Goal: Task Accomplishment & Management: Use online tool/utility

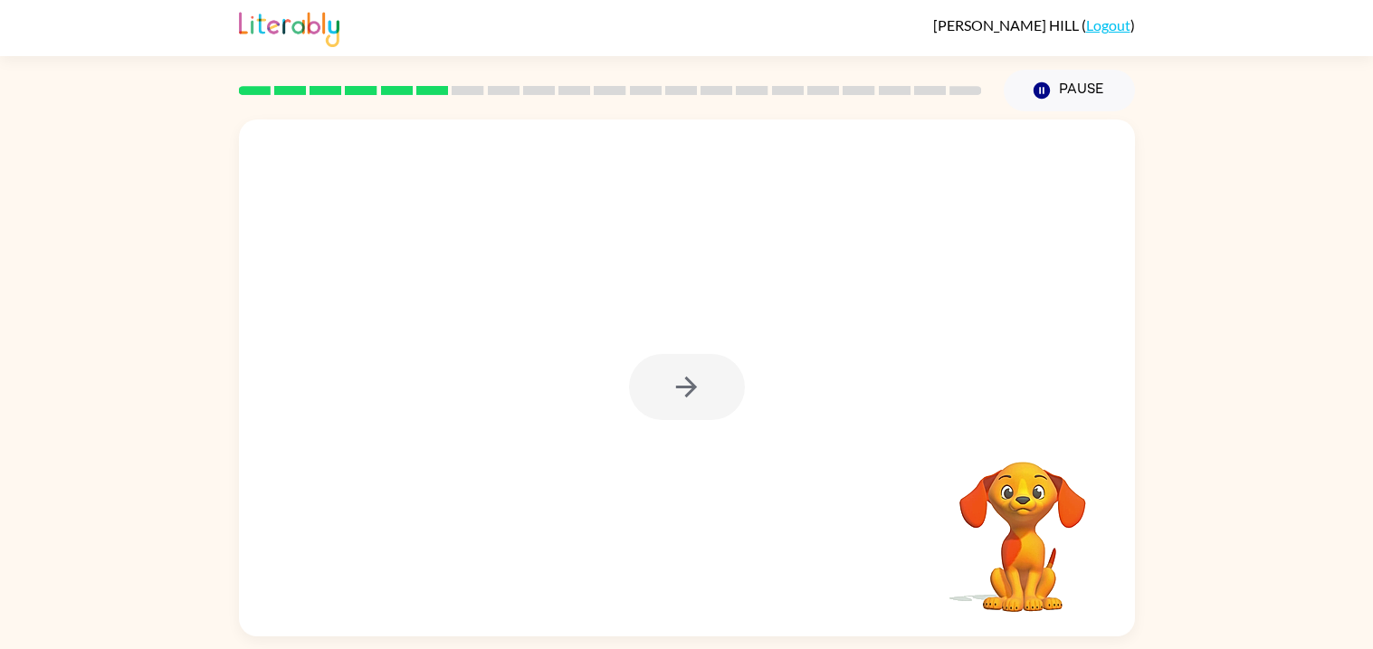
click at [699, 394] on div at bounding box center [687, 387] width 116 height 66
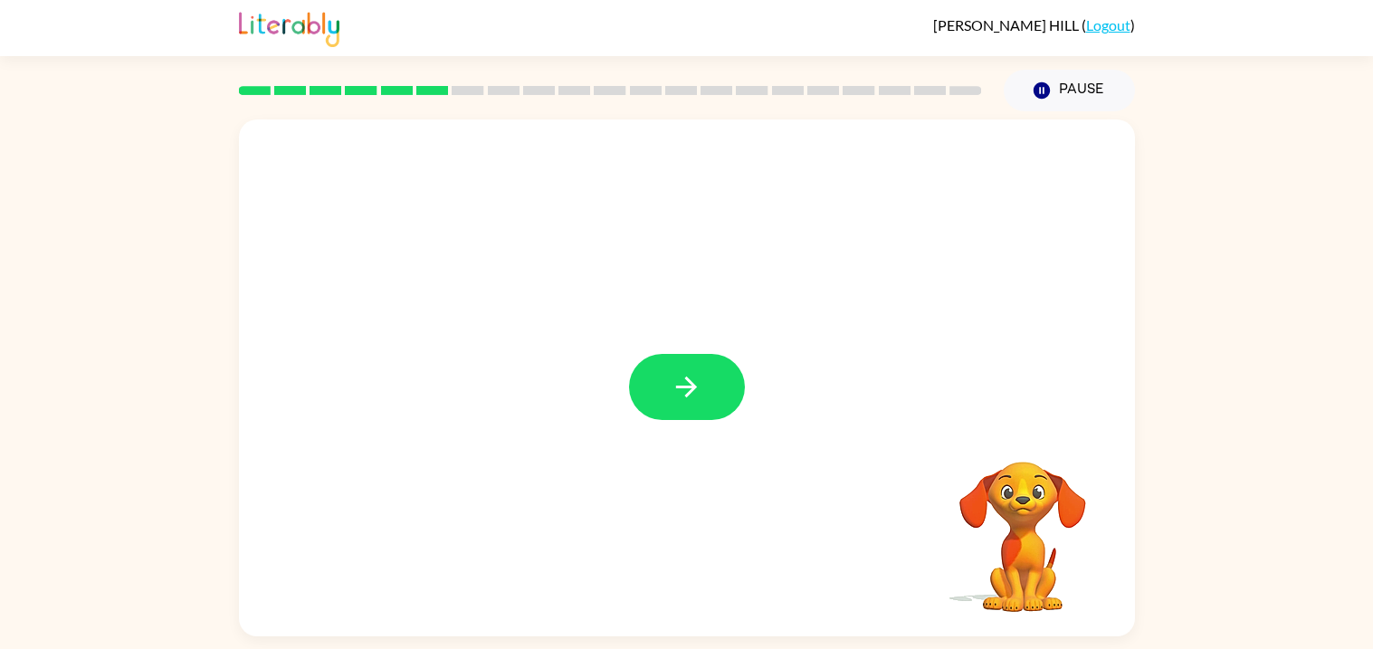
click at [699, 394] on icon "button" at bounding box center [687, 387] width 32 height 32
click at [699, 394] on div at bounding box center [687, 378] width 896 height 517
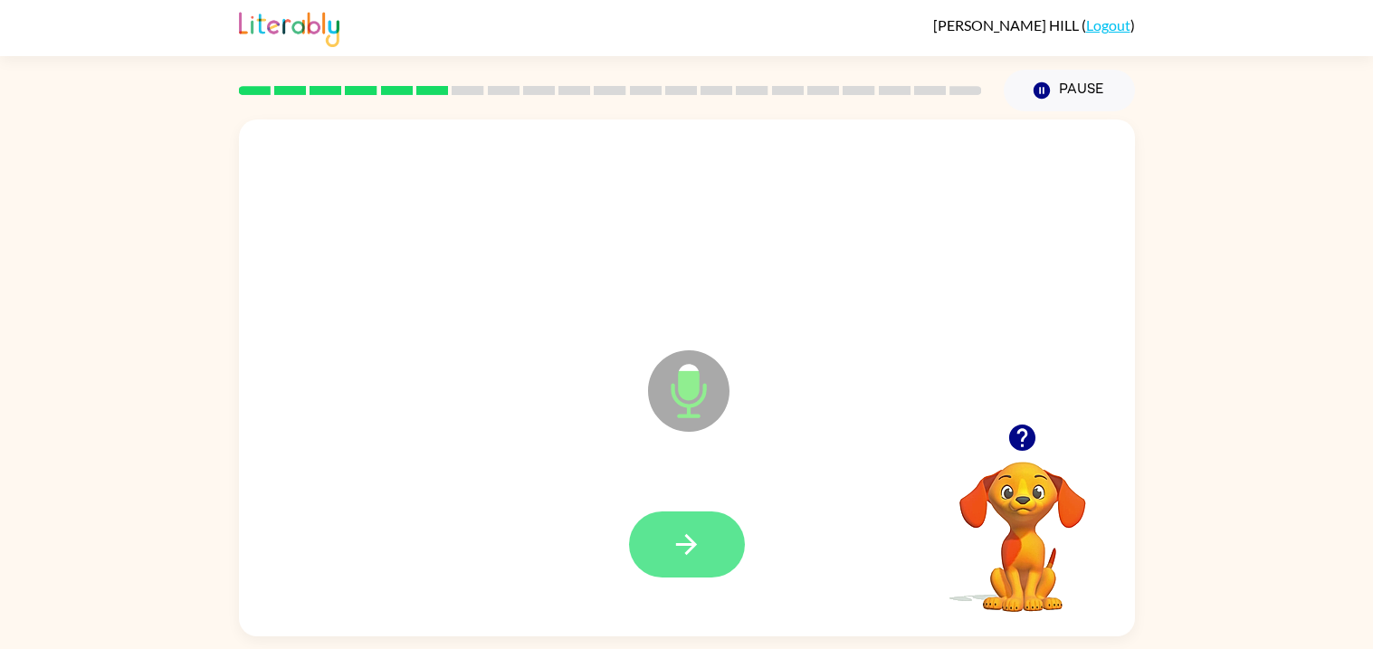
click at [694, 521] on button "button" at bounding box center [687, 545] width 116 height 66
click at [666, 549] on button "button" at bounding box center [687, 545] width 116 height 66
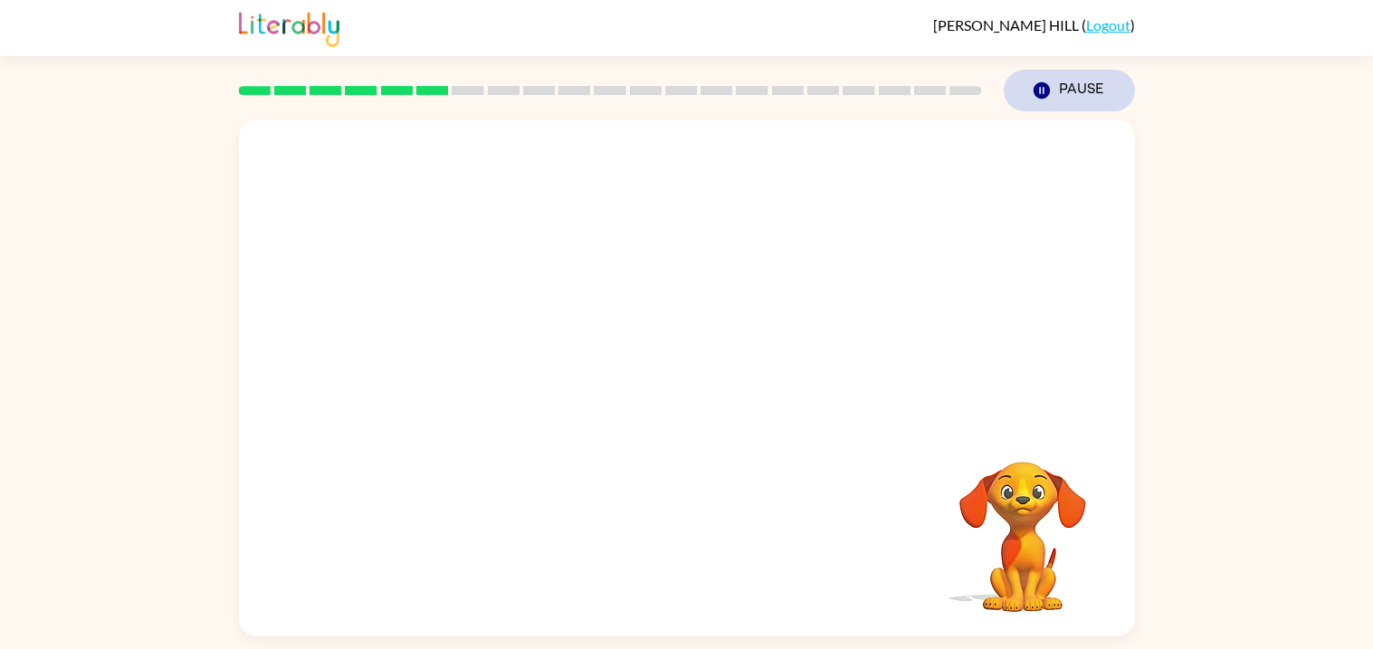
click at [1114, 95] on button "Pause Pause" at bounding box center [1069, 91] width 131 height 42
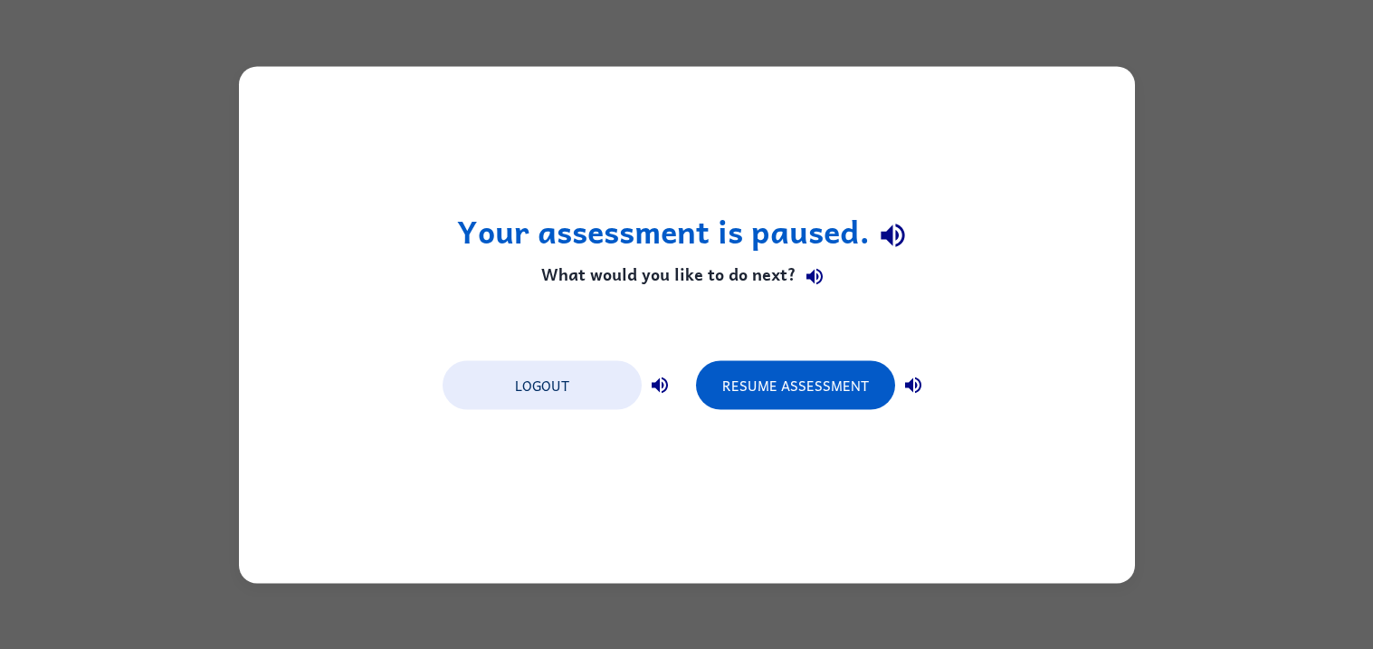
click at [1095, 115] on div "Your assessment is paused. What would you like to do next? Logout Resume Assess…" at bounding box center [687, 324] width 896 height 517
click at [824, 384] on button "Resume Assessment" at bounding box center [795, 384] width 199 height 49
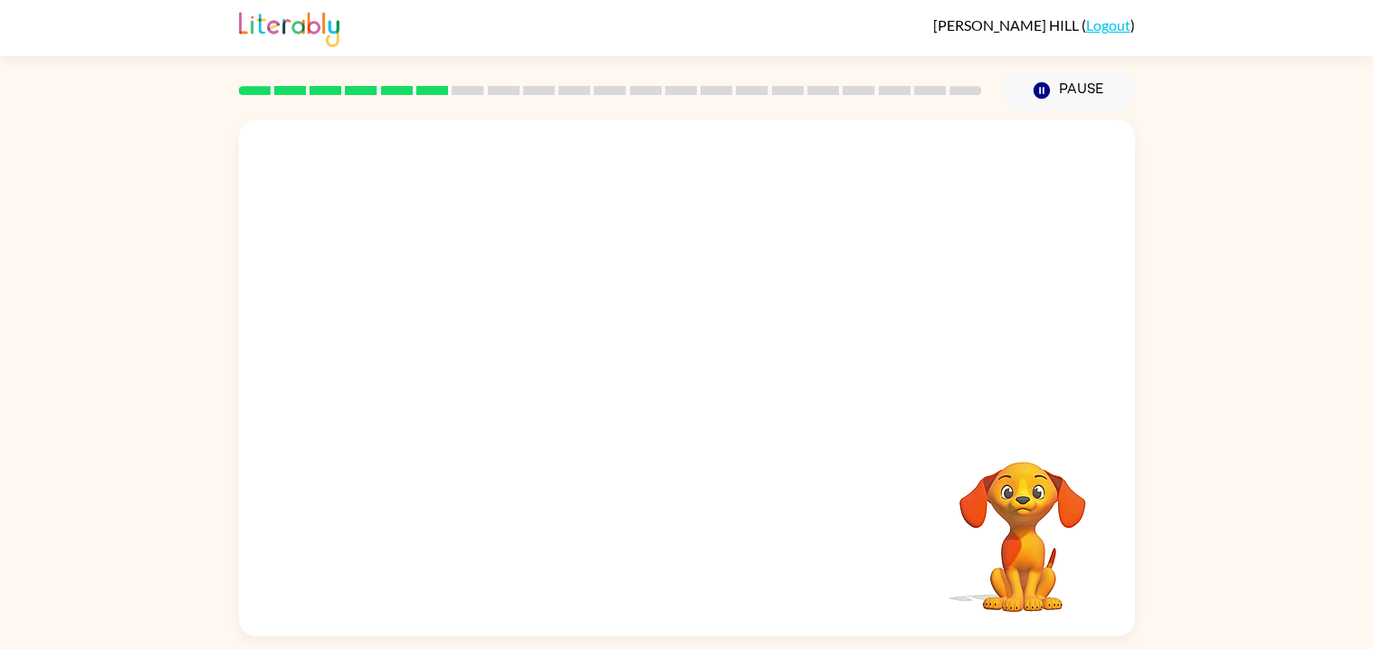
click at [842, 636] on div "Your browser must support playing .mp4 files to use Literably. Please try using…" at bounding box center [686, 373] width 1373 height 525
click at [787, 245] on div at bounding box center [687, 230] width 860 height 148
click at [1047, 98] on icon "Pause" at bounding box center [1042, 91] width 20 height 20
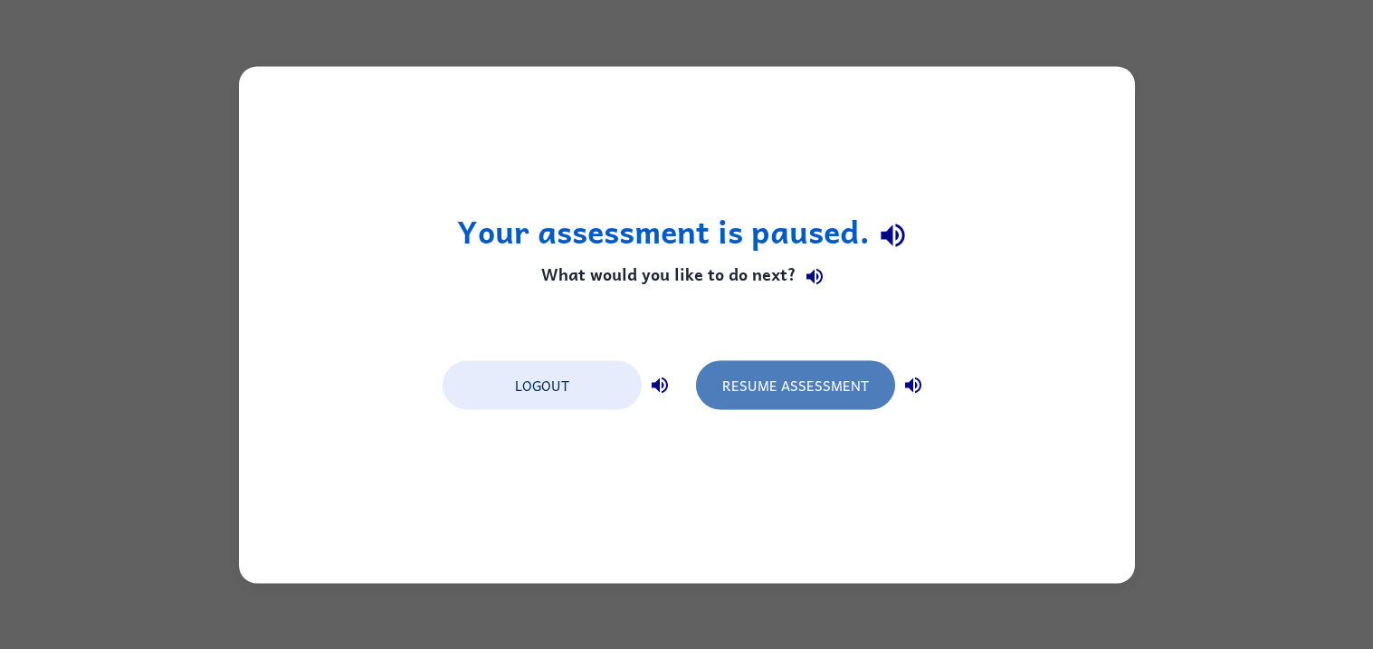
click at [804, 369] on button "Resume Assessment" at bounding box center [795, 384] width 199 height 49
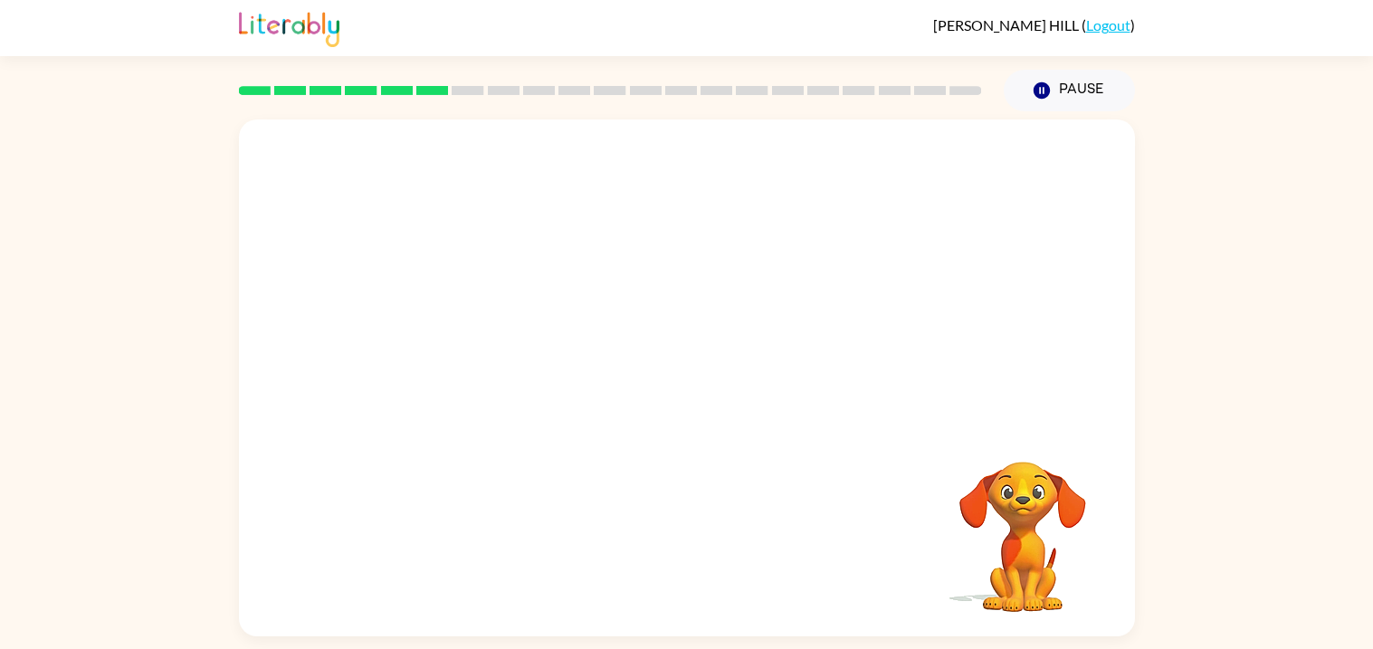
click at [96, 241] on div "Your browser must support playing .mp4 files to use Literably. Please try using…" at bounding box center [686, 373] width 1373 height 525
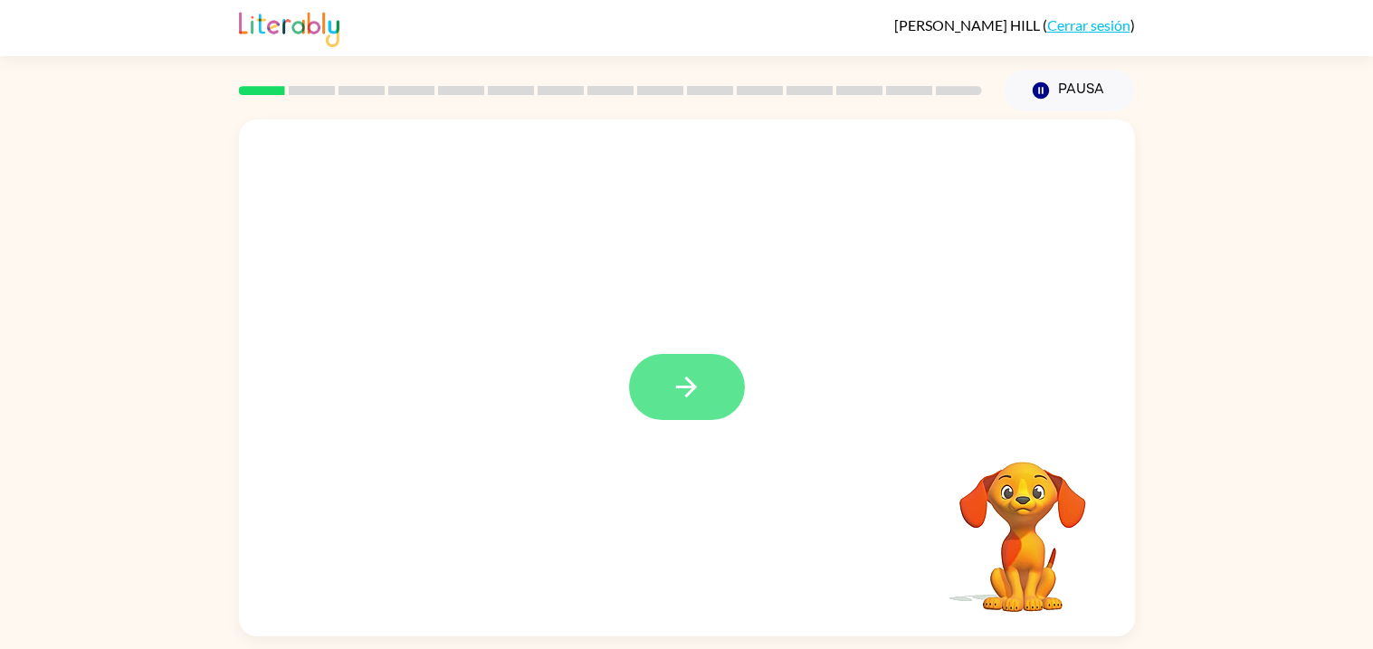
click at [661, 395] on button "button" at bounding box center [687, 387] width 116 height 66
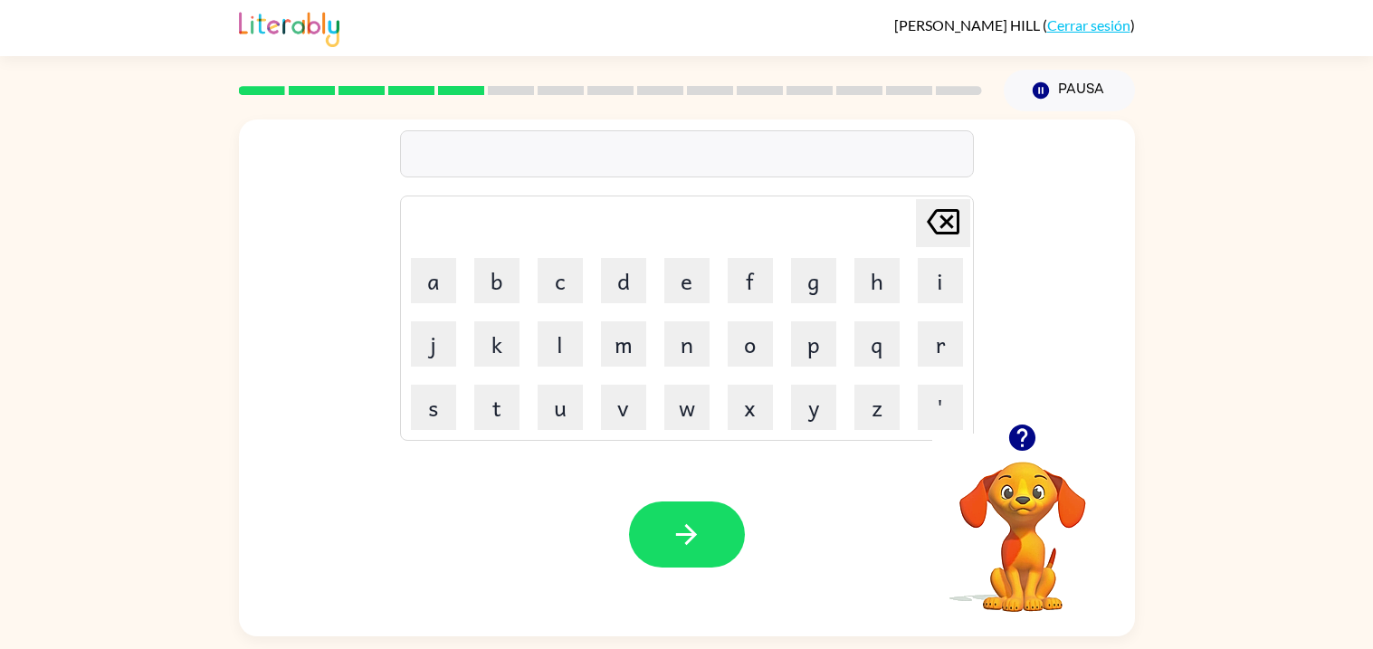
click at [1036, 441] on icon "button" at bounding box center [1023, 438] width 32 height 32
click at [996, 456] on div at bounding box center [1023, 438] width 181 height 46
click at [999, 440] on button "button" at bounding box center [1022, 438] width 46 height 46
click at [995, 438] on video "Tu navegador debe admitir la reproducción de archivos .mp4 para usar Literably.…" at bounding box center [1023, 524] width 181 height 181
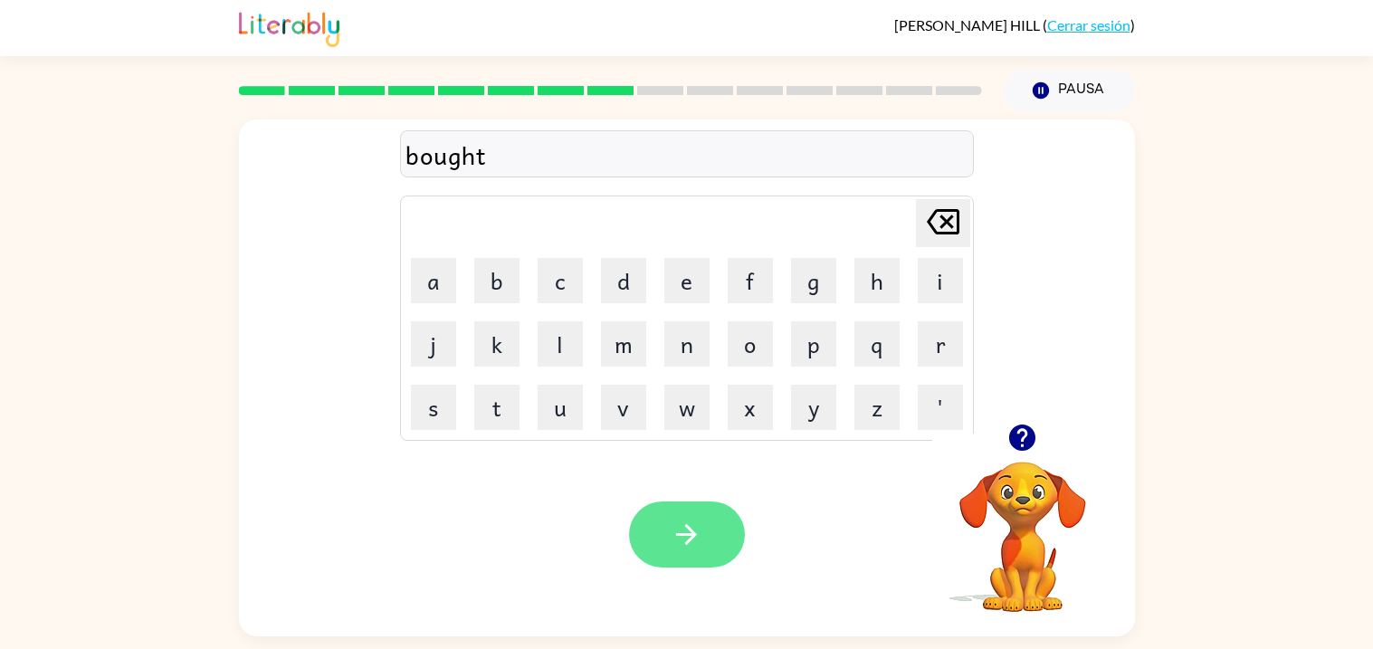
click at [674, 520] on icon "button" at bounding box center [687, 535] width 32 height 32
click at [689, 513] on div at bounding box center [687, 535] width 116 height 66
click at [694, 560] on div at bounding box center [687, 535] width 116 height 66
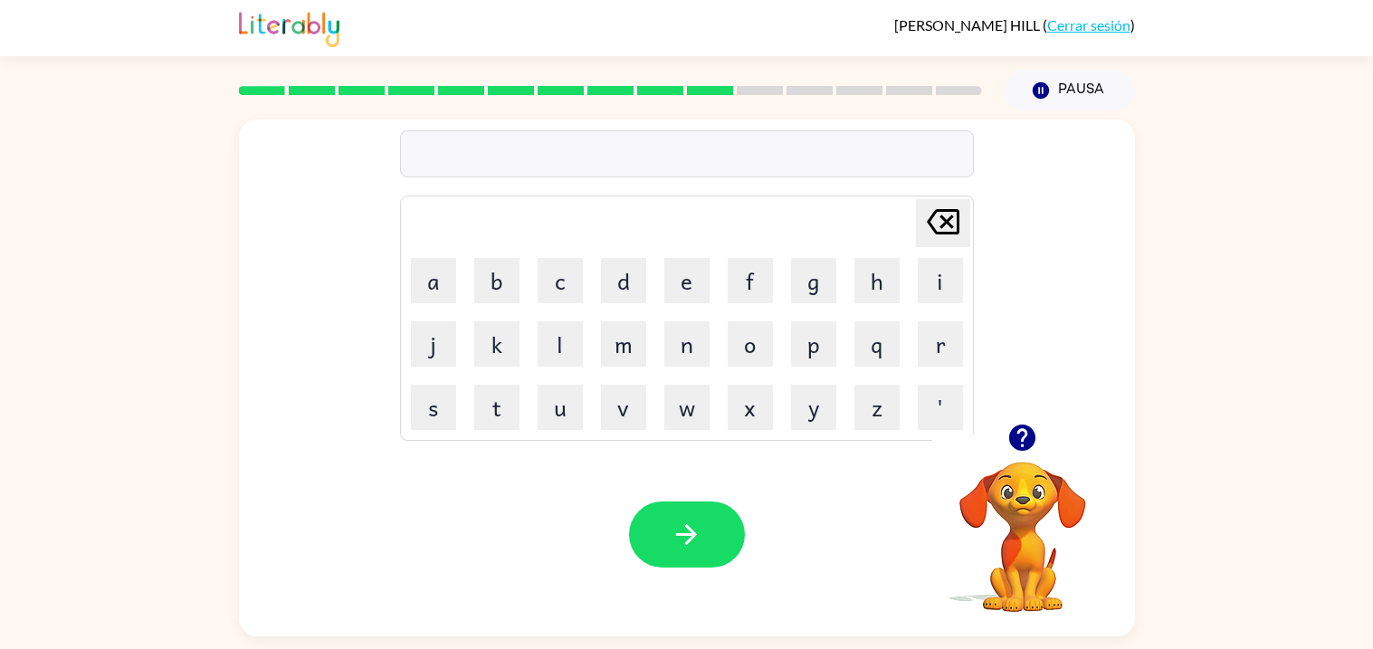
click at [1003, 451] on button "button" at bounding box center [1022, 438] width 46 height 46
click at [999, 441] on video "Tu navegador debe admitir la reproducción de archivos .mp4 para usar Literably.…" at bounding box center [1023, 524] width 181 height 181
click at [726, 548] on button "button" at bounding box center [687, 535] width 116 height 66
click at [728, 544] on div at bounding box center [687, 535] width 116 height 66
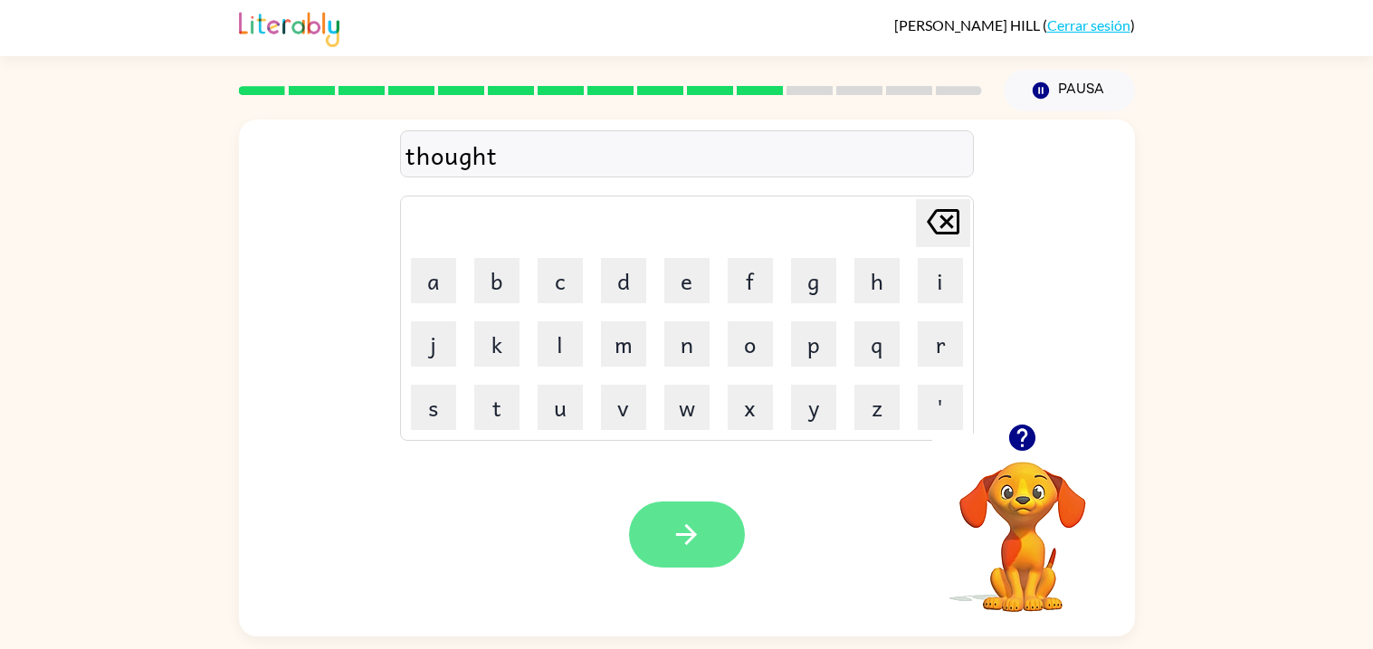
click at [728, 562] on button "button" at bounding box center [687, 535] width 116 height 66
click at [735, 551] on div at bounding box center [687, 535] width 116 height 66
